Goal: Check status: Check status

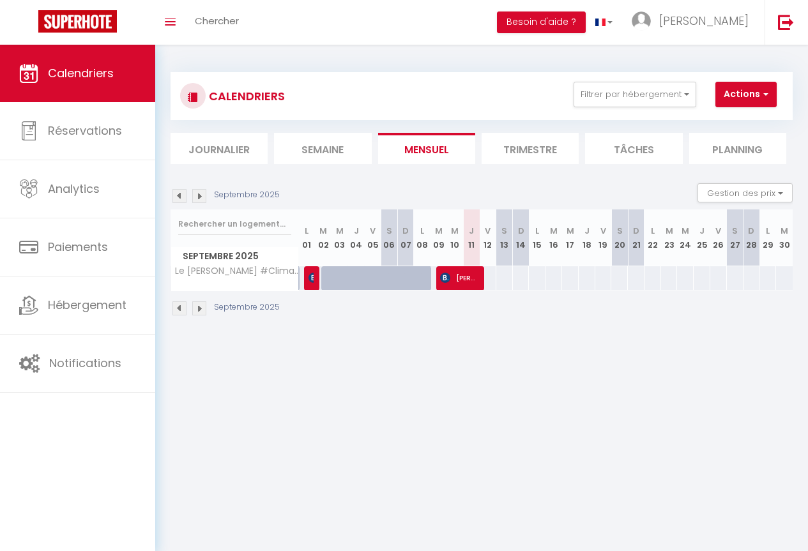
click at [348, 151] on li "Semaine" at bounding box center [322, 148] width 97 height 31
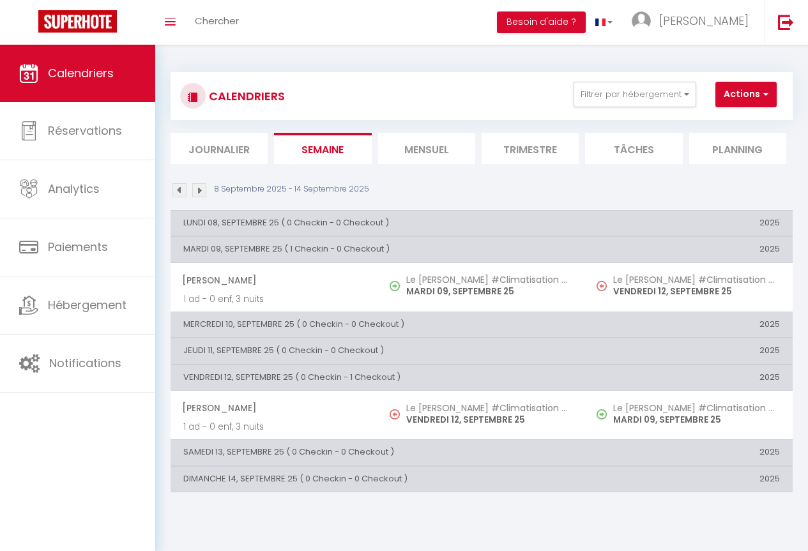
click at [233, 144] on li "Journalier" at bounding box center [219, 148] width 97 height 31
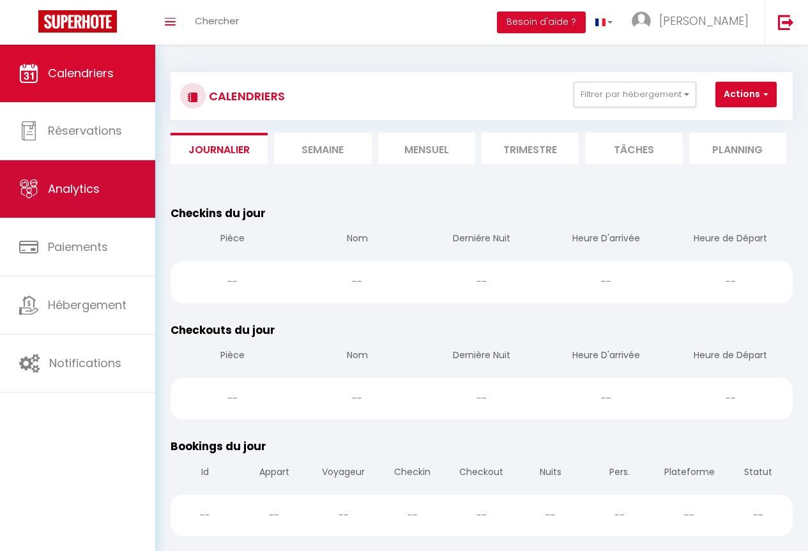
click at [82, 180] on link "Analytics" at bounding box center [77, 188] width 155 height 57
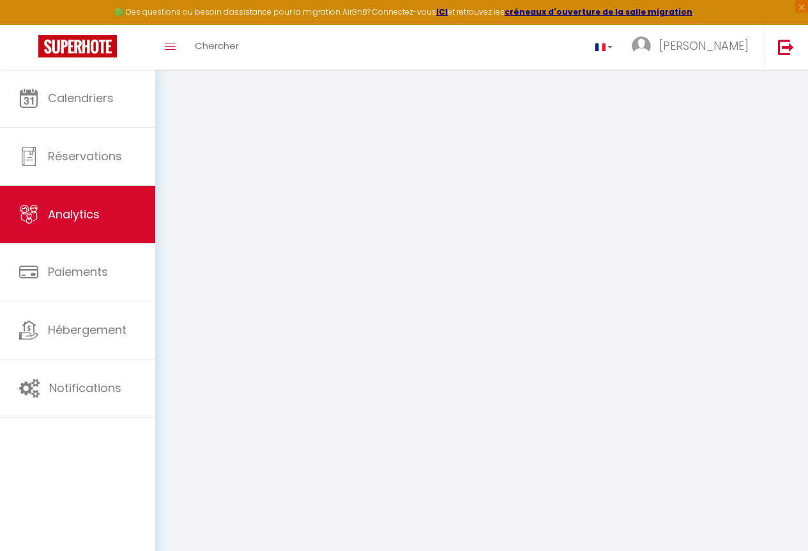
select select "2025"
select select "9"
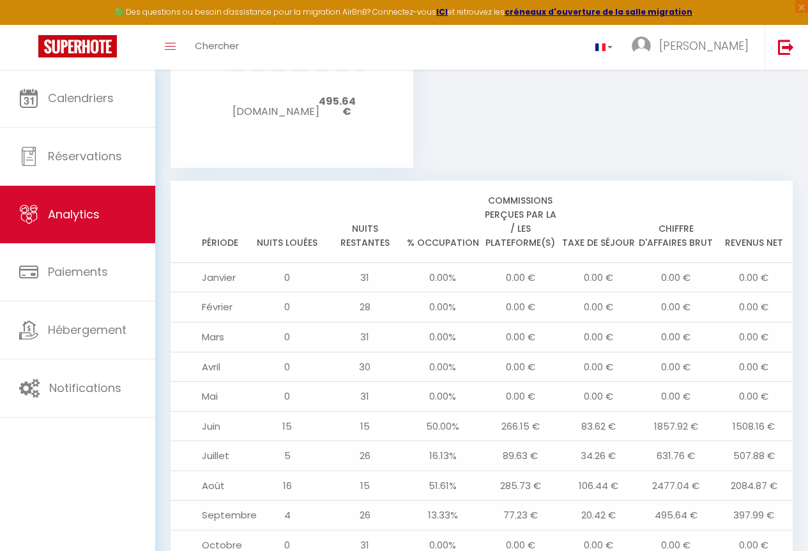
scroll to position [1276, 0]
